Goal: Task Accomplishment & Management: Use online tool/utility

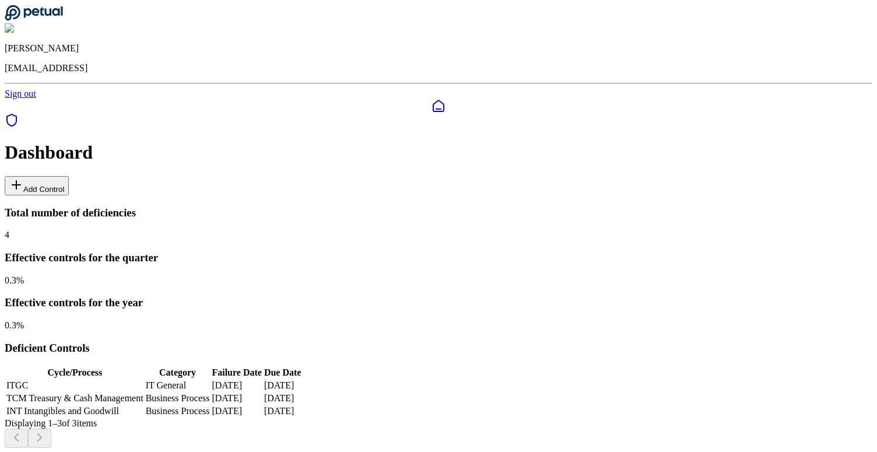
click at [23, 178] on icon at bounding box center [16, 185] width 14 height 14
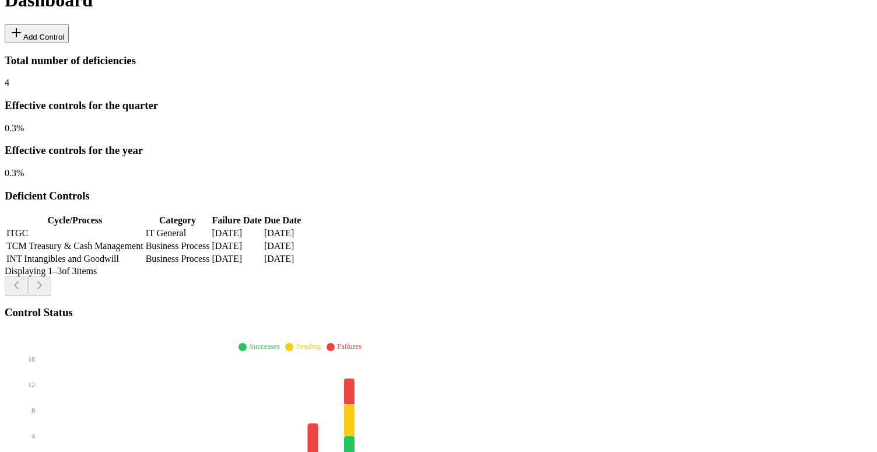
scroll to position [247, 0]
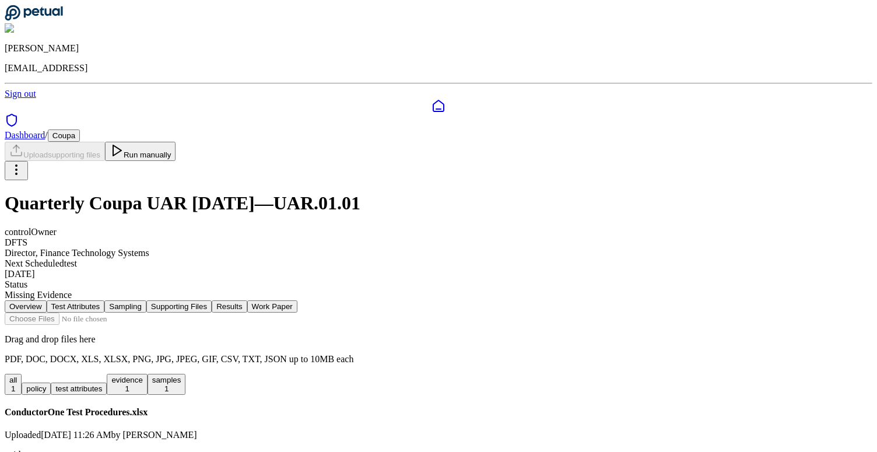
click at [105, 300] on button "Test Attributes" at bounding box center [76, 306] width 58 height 12
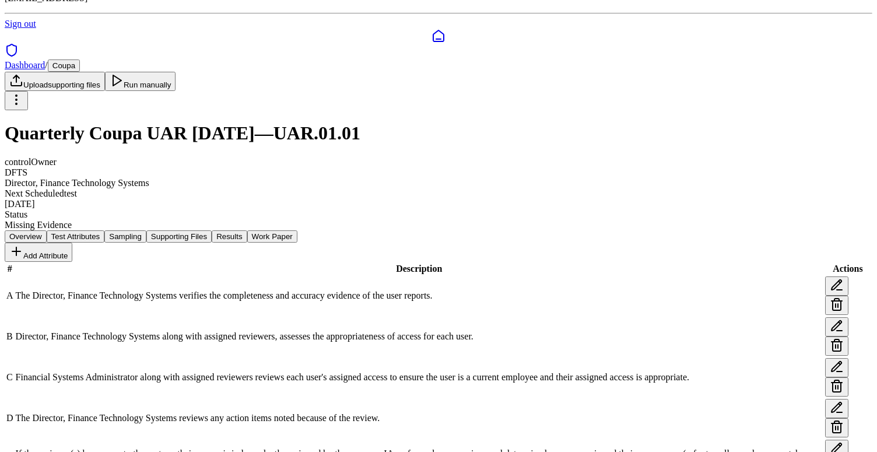
scroll to position [69, 0]
click at [146, 231] on button "Sampling" at bounding box center [125, 237] width 42 height 12
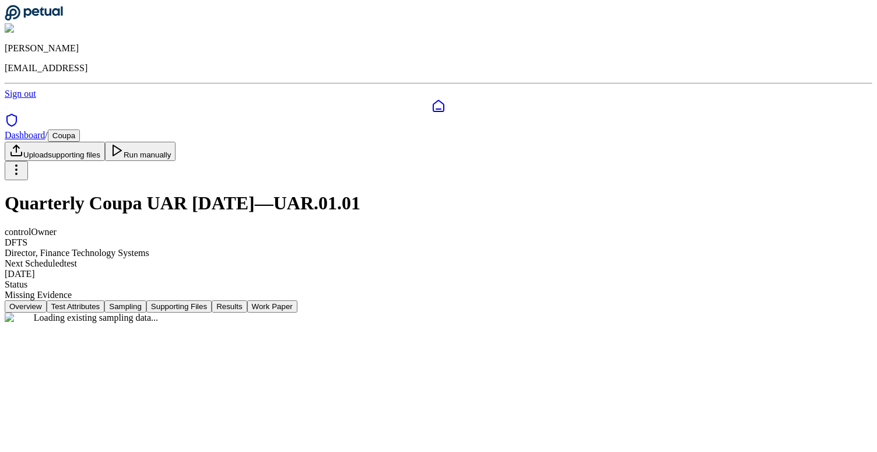
scroll to position [0, 0]
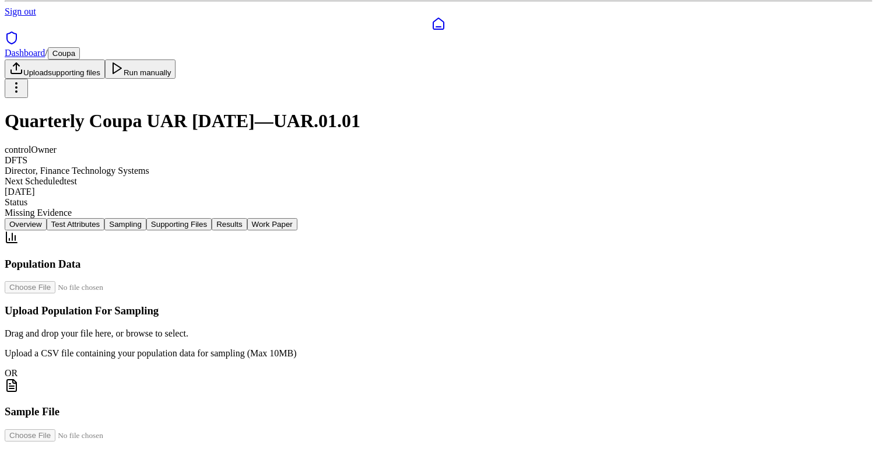
scroll to position [73, 0]
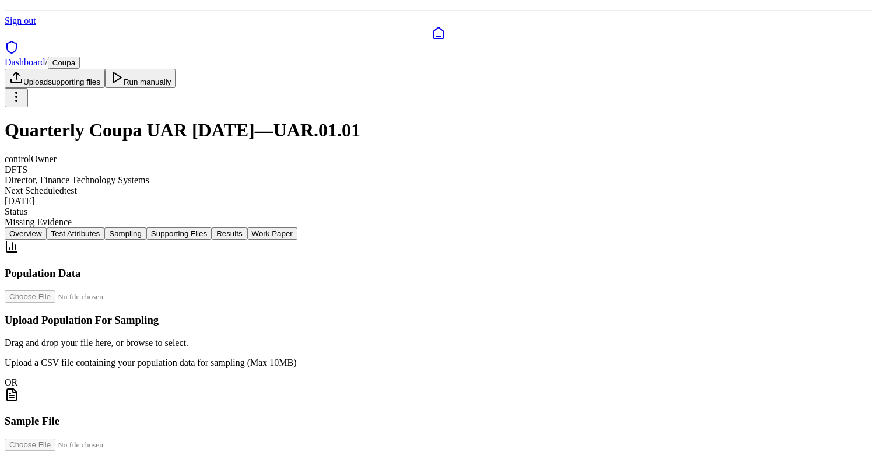
click at [247, 227] on button "Results" at bounding box center [229, 233] width 35 height 12
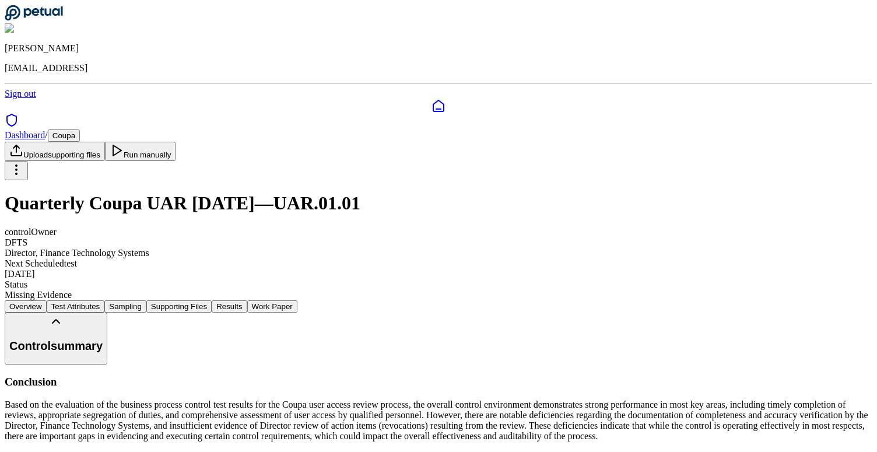
click at [212, 300] on button "Supporting Files" at bounding box center [178, 306] width 65 height 12
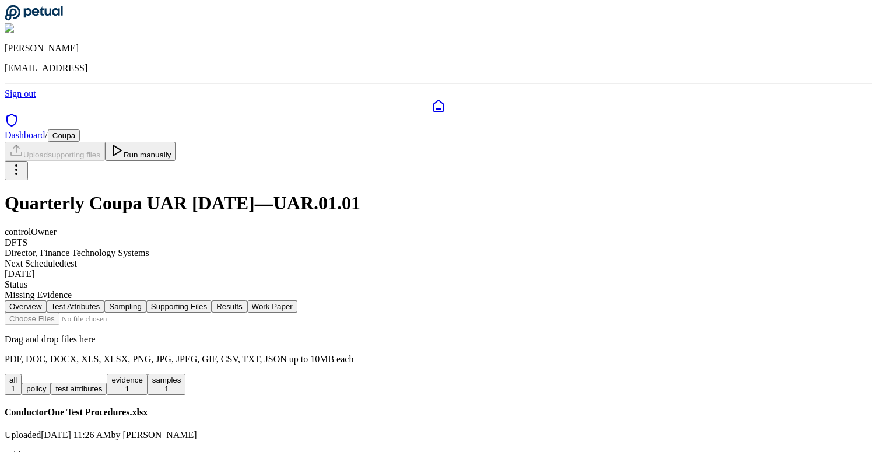
scroll to position [60, 0]
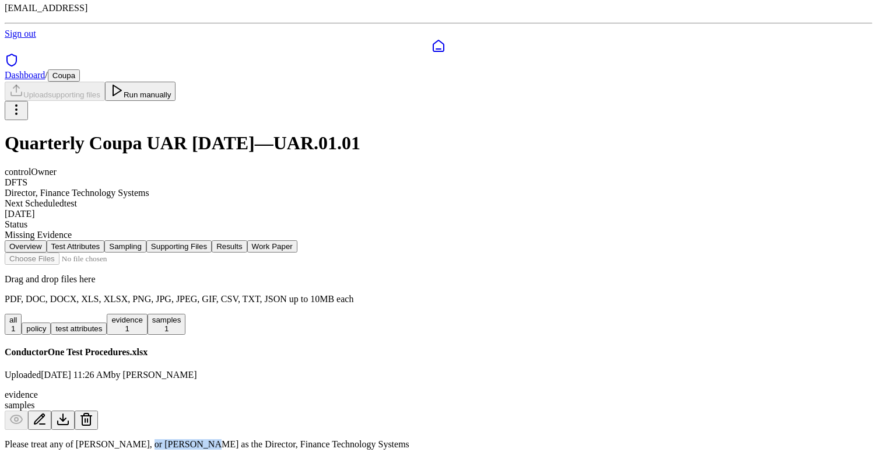
drag, startPoint x: 255, startPoint y: 373, endPoint x: 310, endPoint y: 372, distance: 54.8
click at [310, 439] on p "Please treat any of Ash Houghton, Kostas Georgakoulias, or Jake Crossman as the…" at bounding box center [439, 444] width 868 height 10
click at [321, 439] on p "Please treat any of Ash Houghton, Kostas Georgakoulias, or Jake Crossman as the…" at bounding box center [439, 444] width 868 height 10
click at [47, 412] on icon at bounding box center [40, 419] width 14 height 14
click at [70, 412] on icon at bounding box center [63, 419] width 14 height 14
